Goal: Information Seeking & Learning: Learn about a topic

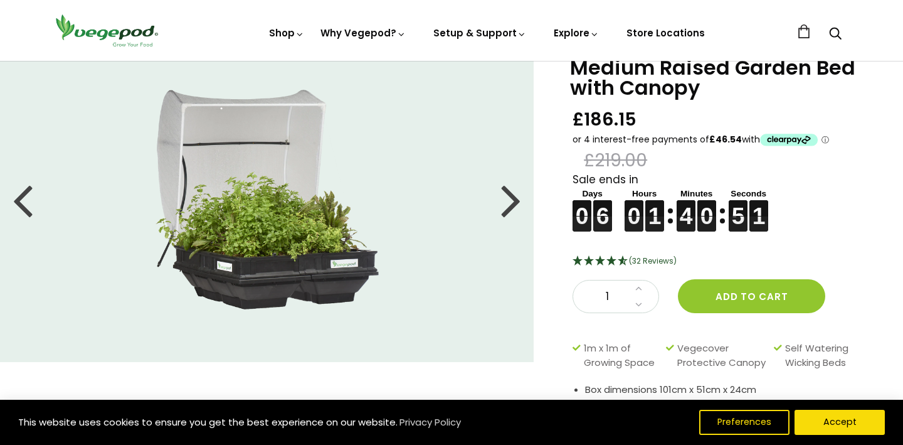
scroll to position [23, 0]
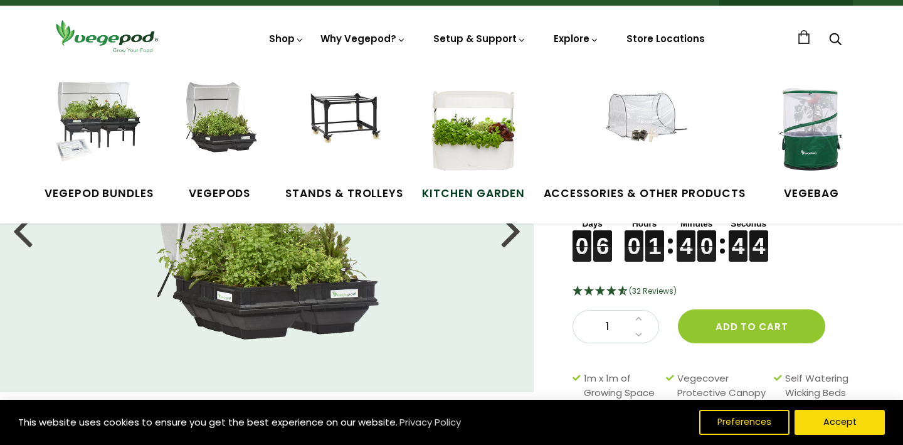
click at [495, 142] on img at bounding box center [473, 129] width 94 height 94
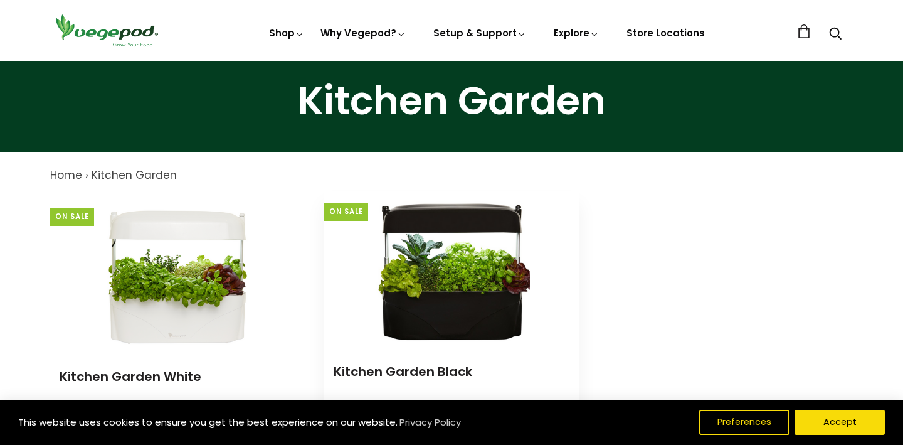
scroll to position [33, 0]
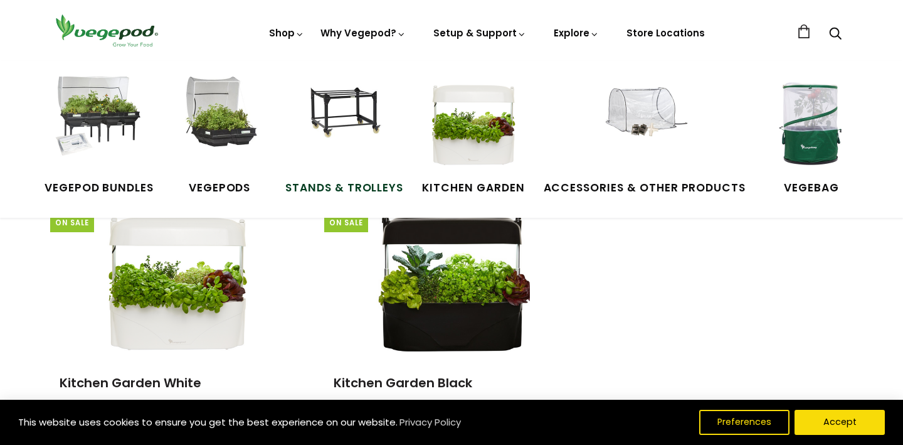
click at [337, 103] on img at bounding box center [344, 124] width 94 height 94
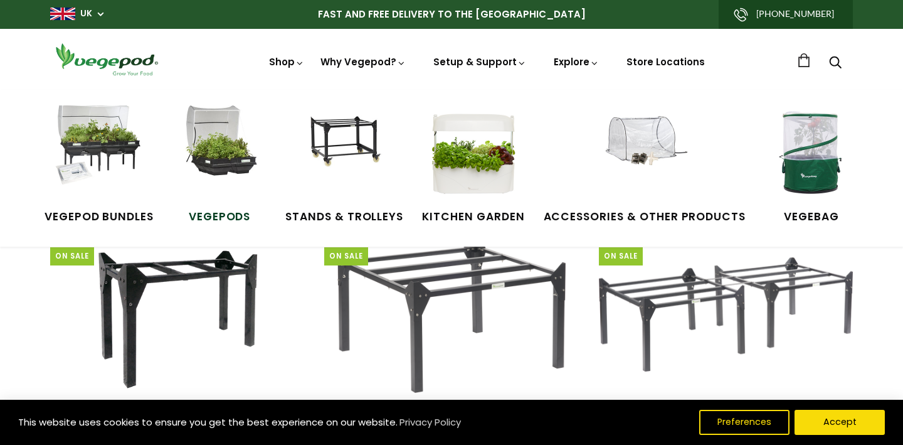
click at [224, 158] on img at bounding box center [219, 152] width 94 height 94
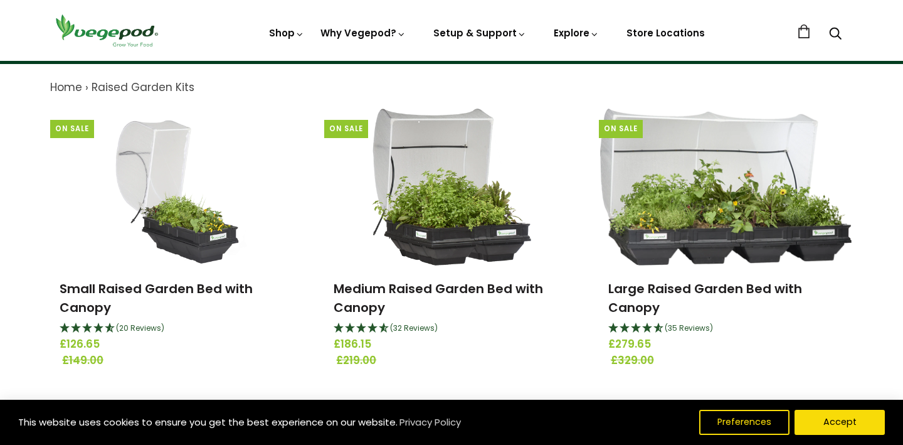
scroll to position [53, 0]
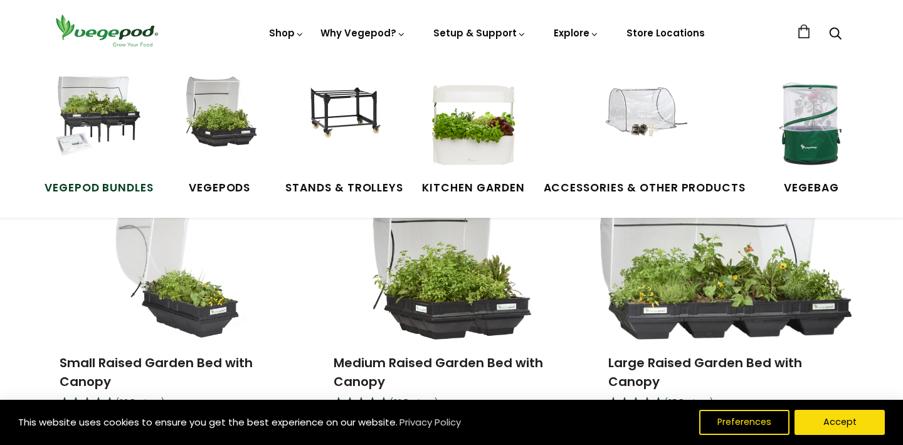
click at [107, 124] on img at bounding box center [99, 124] width 94 height 94
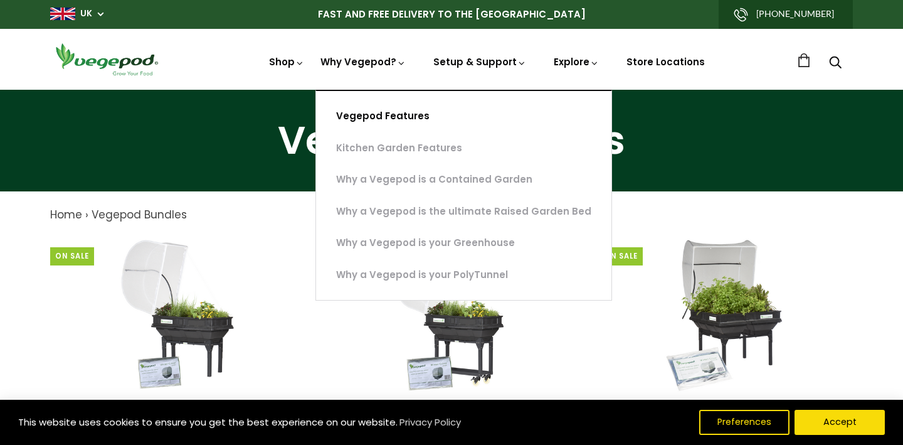
click at [375, 103] on link "Vegepod Features" at bounding box center [463, 116] width 295 height 32
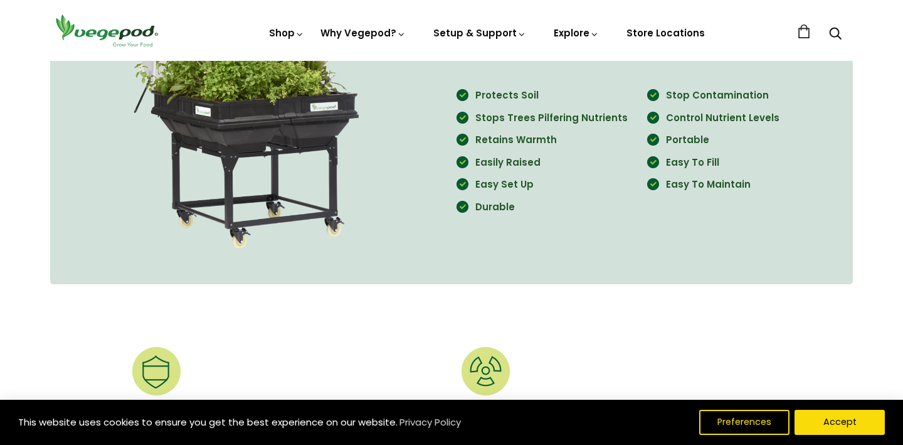
scroll to position [1188, 0]
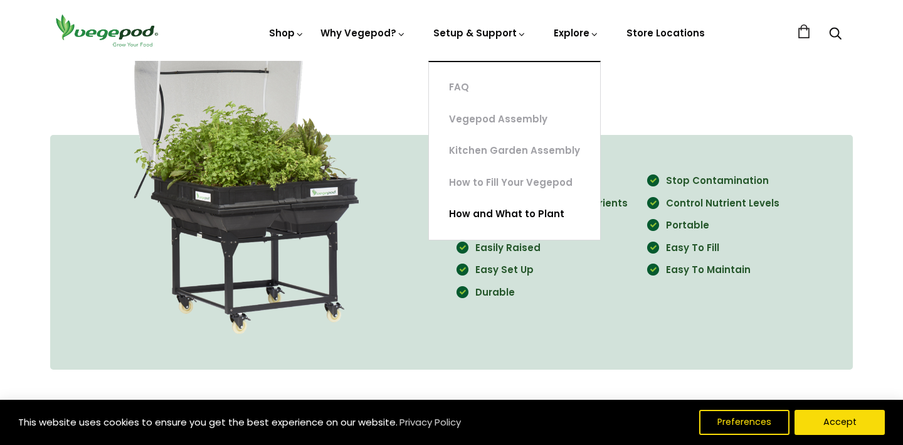
click at [499, 214] on link "How and What to Plant" at bounding box center [514, 214] width 171 height 32
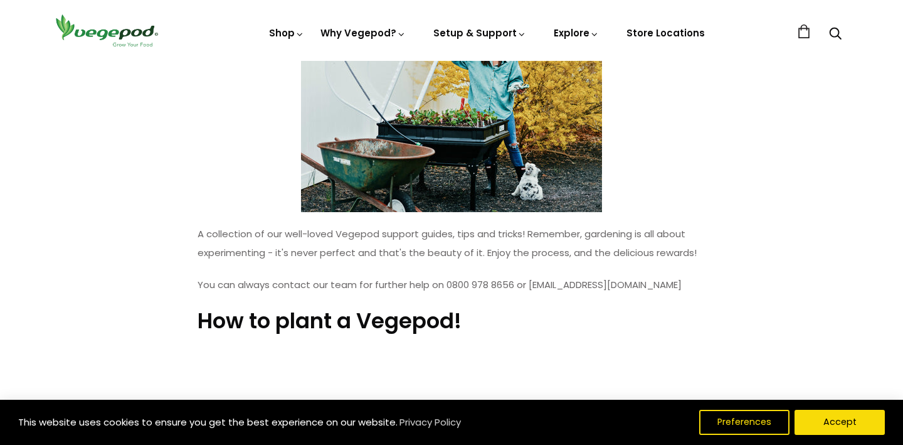
scroll to position [196, 0]
